Goal: Find specific page/section: Find specific page/section

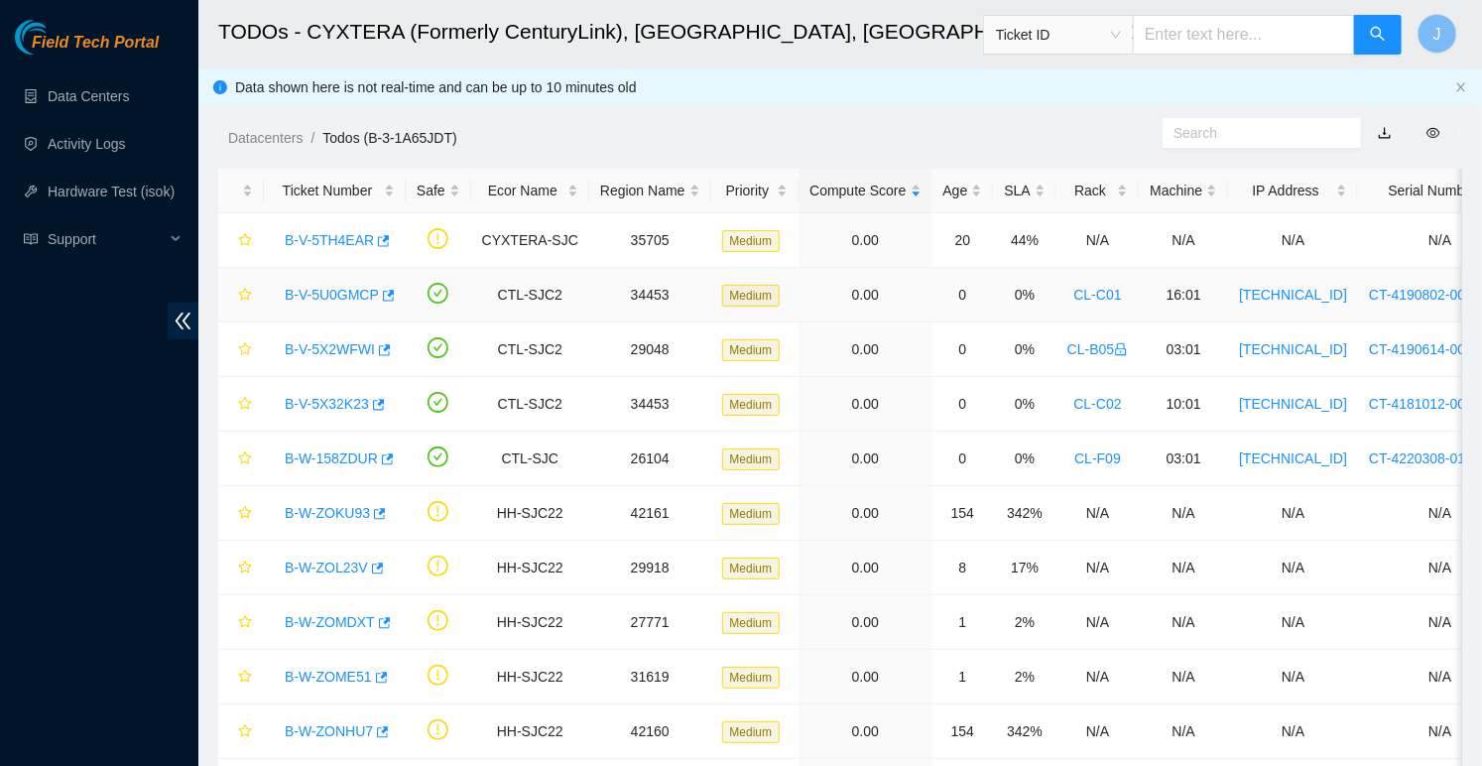
click at [354, 293] on link "B-V-5U0GMCP" at bounding box center [332, 295] width 94 height 16
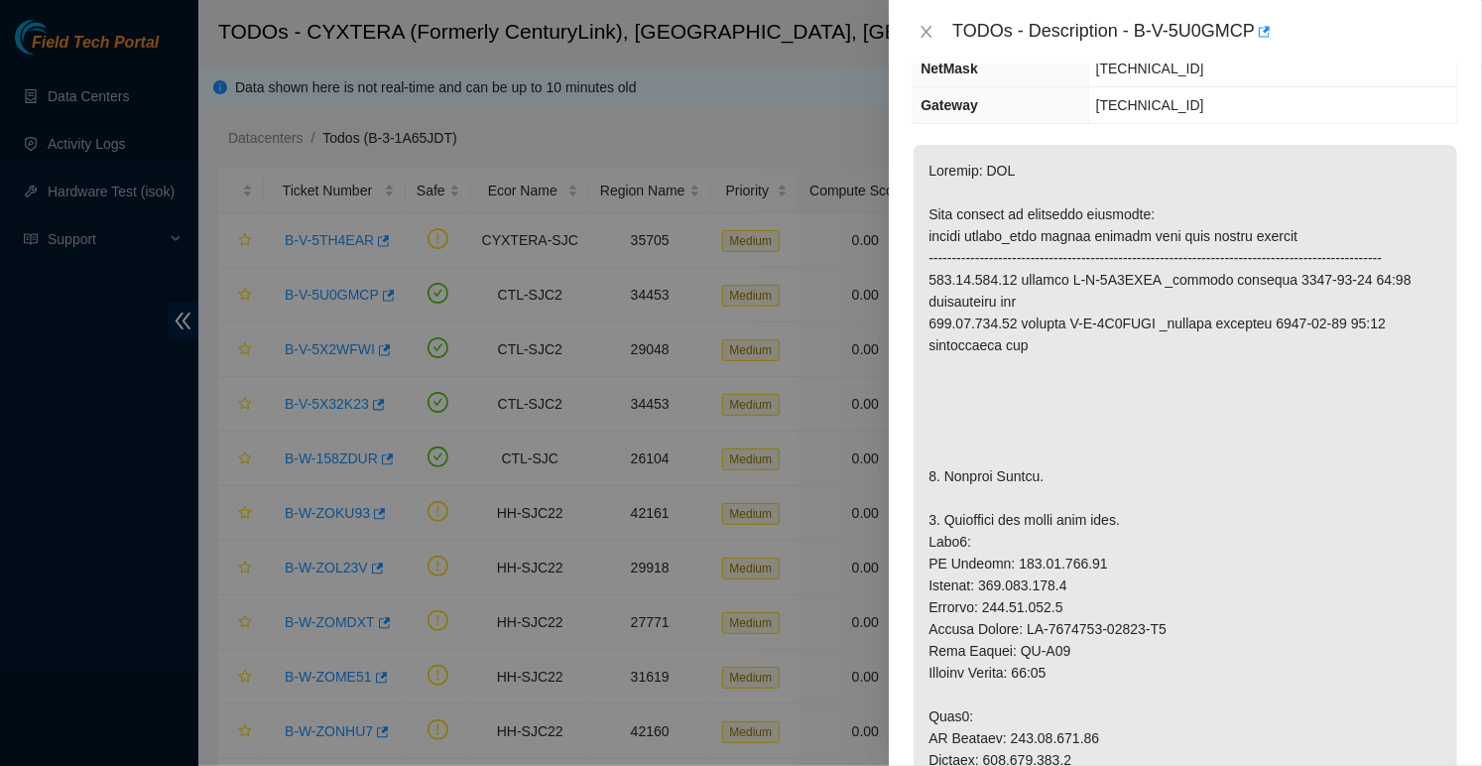
scroll to position [408, 0]
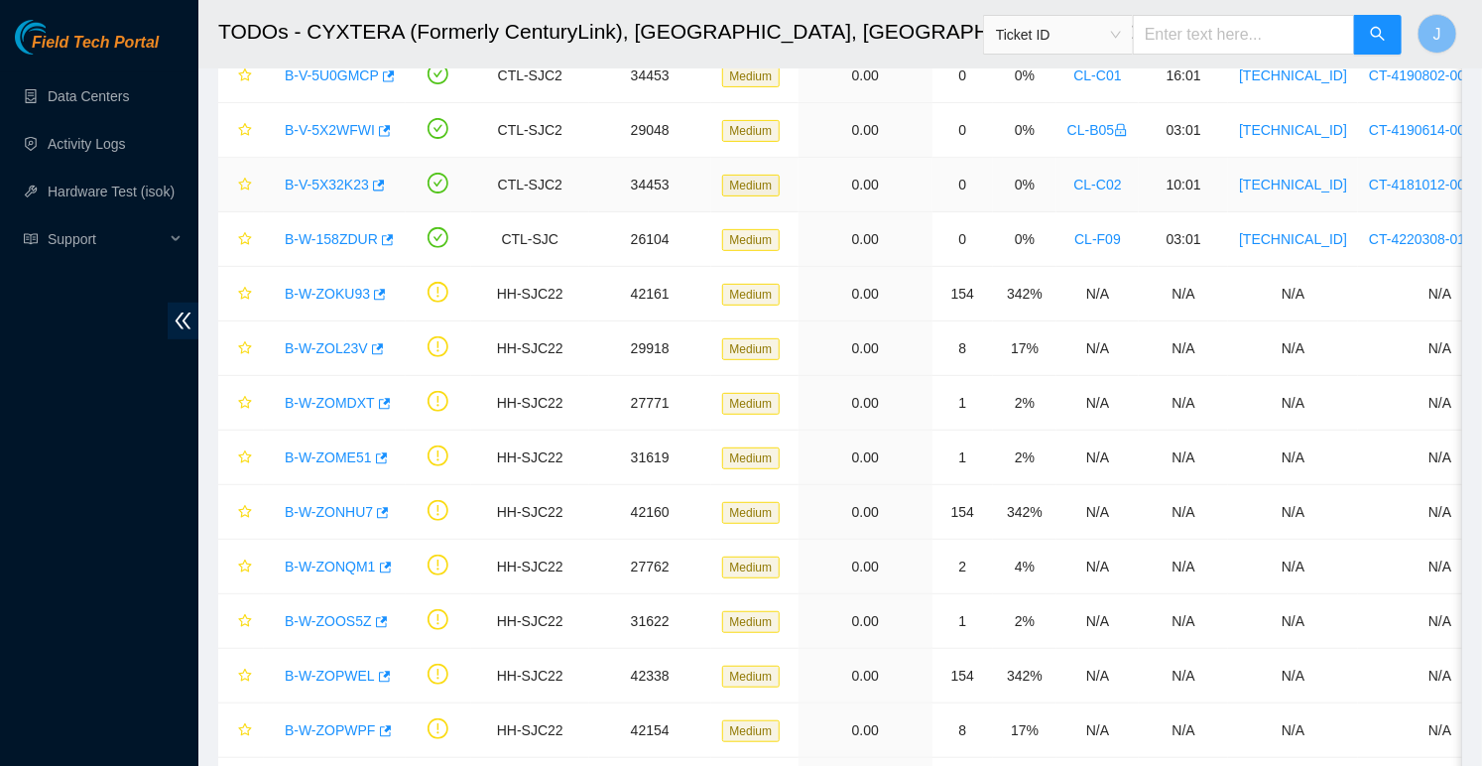
scroll to position [232, 0]
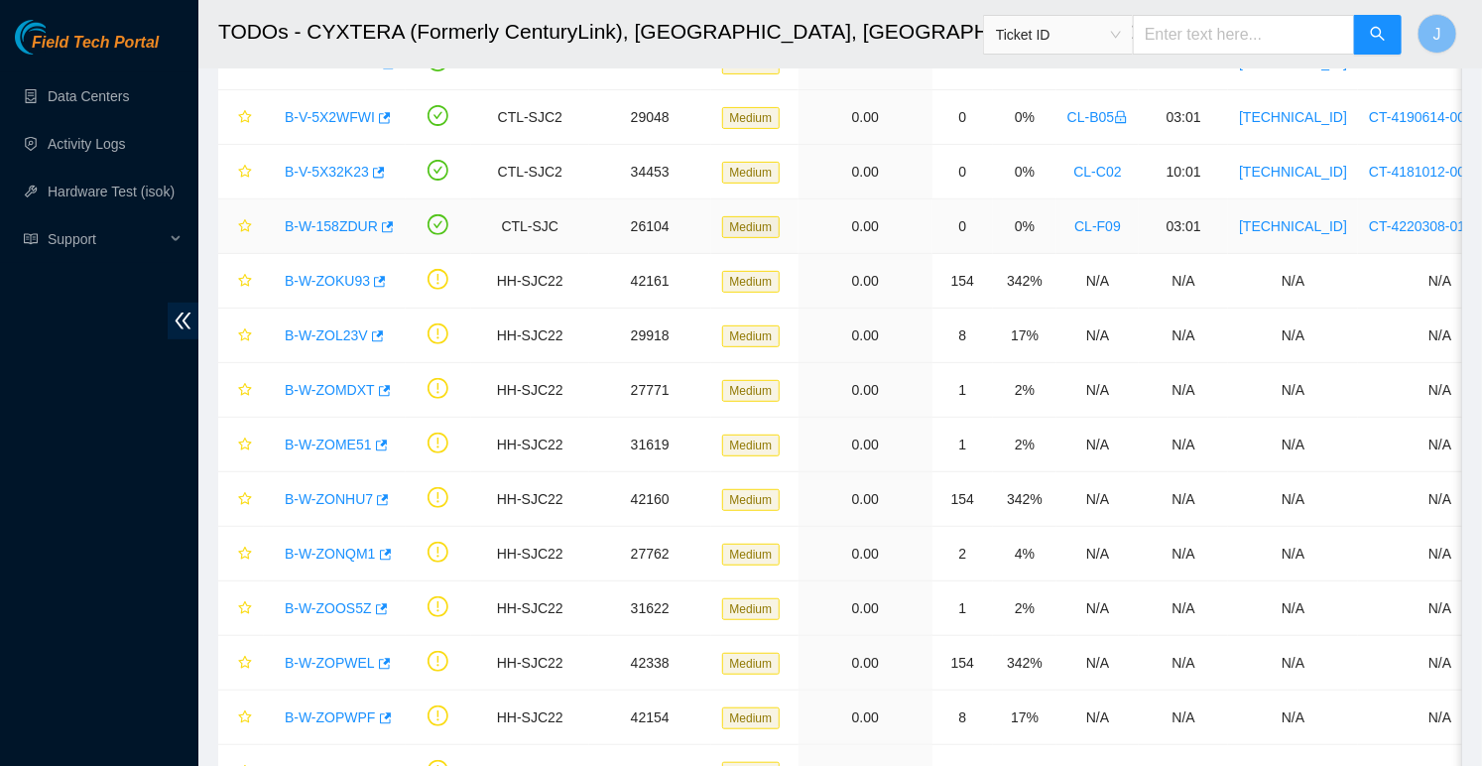
click at [303, 227] on link "B-W-158ZDUR" at bounding box center [331, 226] width 93 height 16
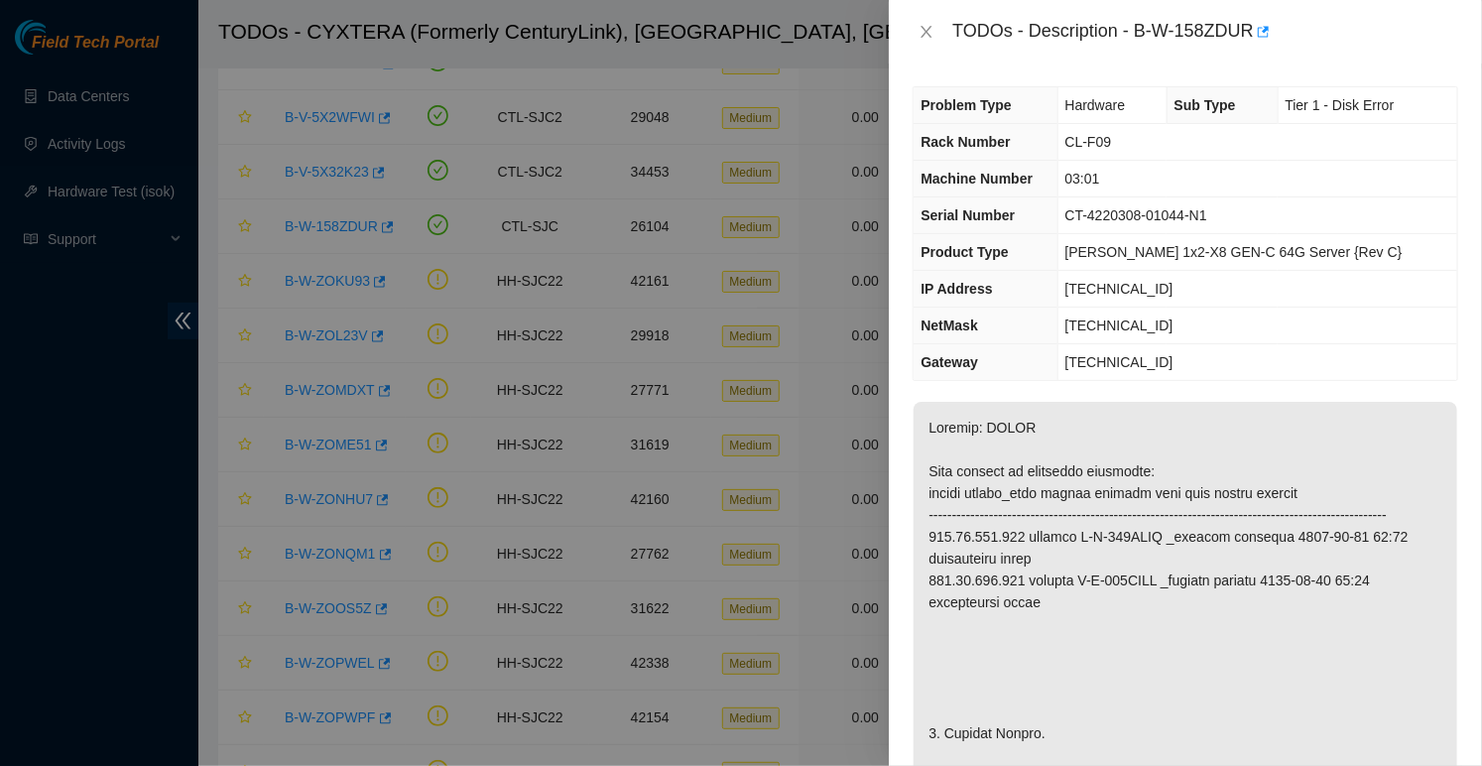
scroll to position [0, 0]
